Goal: Information Seeking & Learning: Learn about a topic

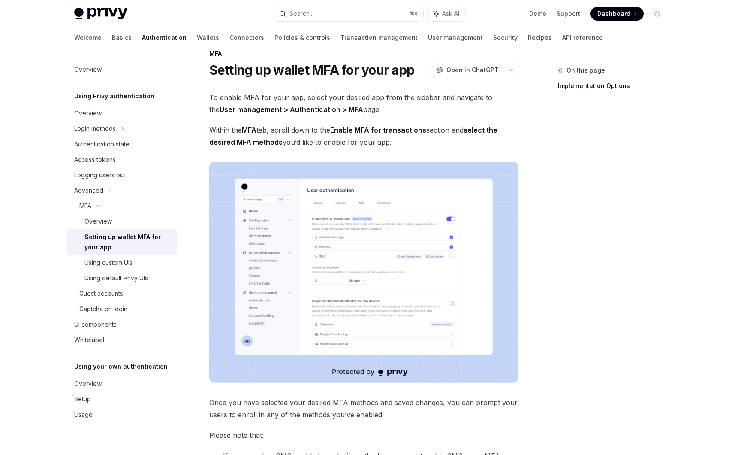
scroll to position [2, 0]
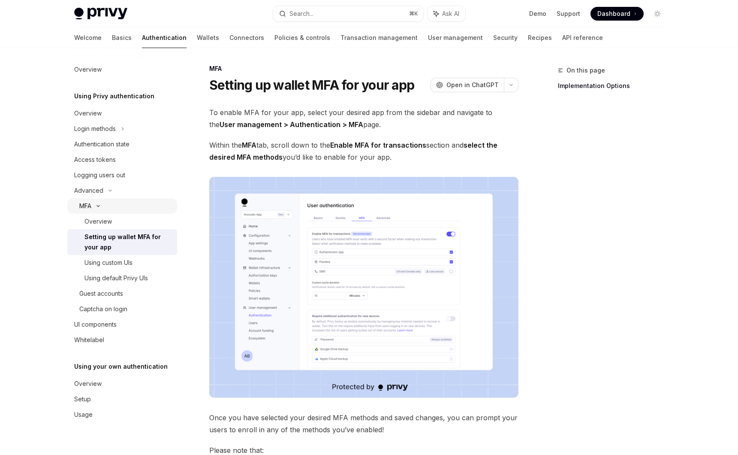
click at [96, 205] on icon at bounding box center [98, 205] width 10 height 3
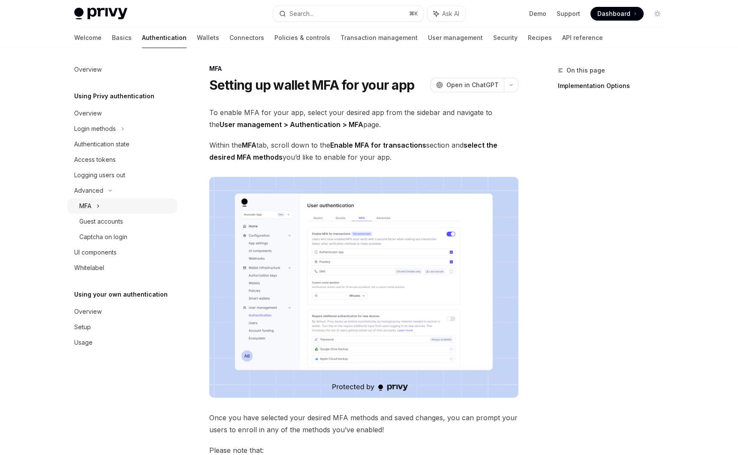
scroll to position [0, 0]
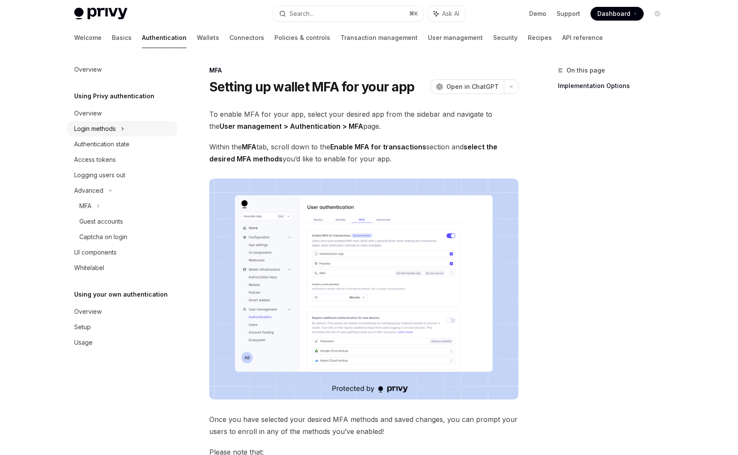
click at [123, 125] on icon at bounding box center [122, 129] width 3 height 10
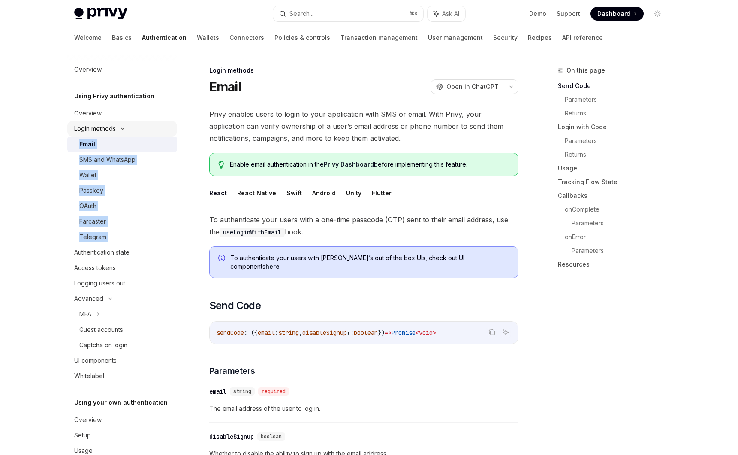
click at [126, 126] on div "Login methods" at bounding box center [122, 128] width 110 height 15
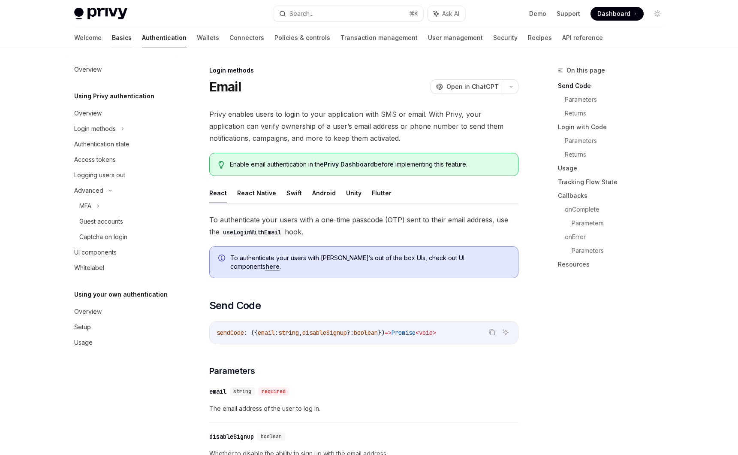
click at [112, 39] on link "Basics" at bounding box center [122, 37] width 20 height 21
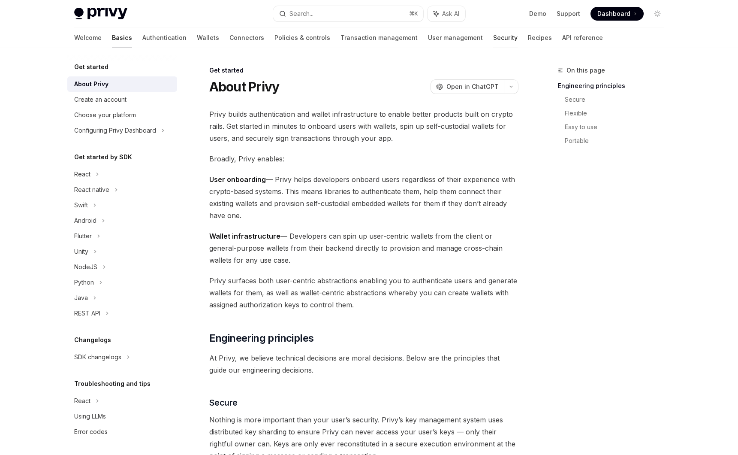
click at [493, 39] on link "Security" at bounding box center [505, 37] width 24 height 21
type textarea "*"
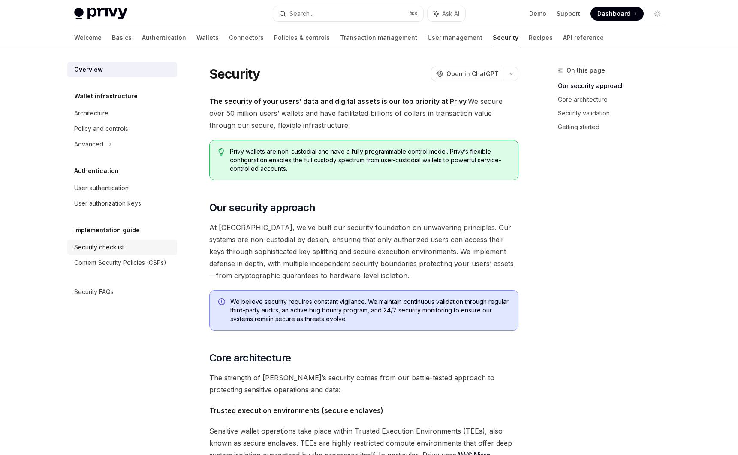
click at [124, 243] on div "Security checklist" at bounding box center [99, 247] width 50 height 10
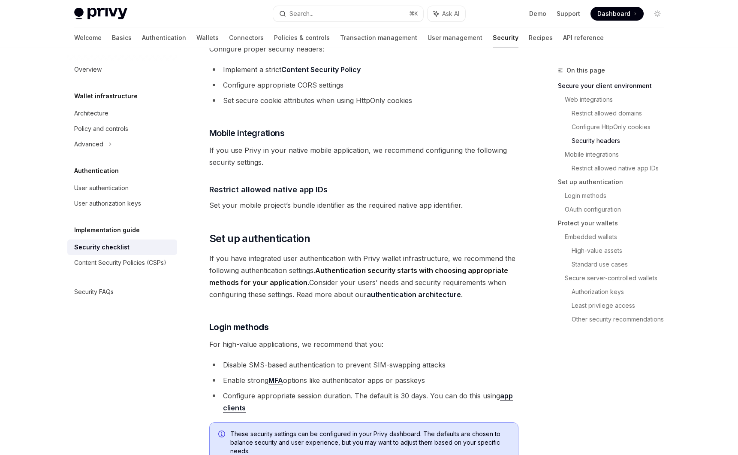
scroll to position [526, 0]
